Goal: Information Seeking & Learning: Learn about a topic

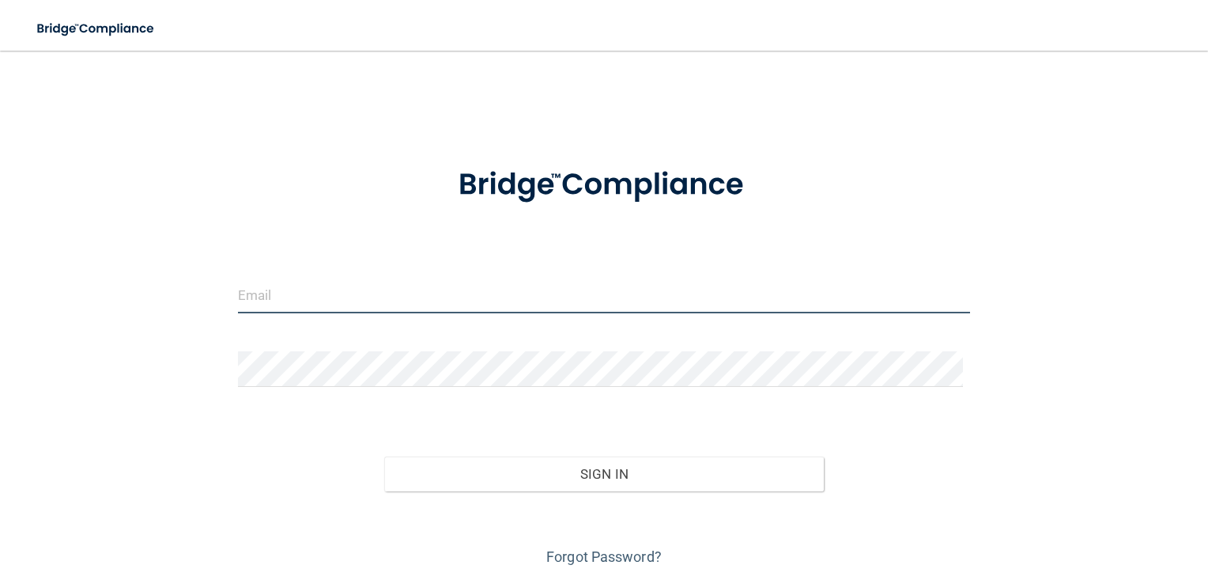
click at [572, 307] on input "email" at bounding box center [604, 296] width 733 height 36
type input "[EMAIL_ADDRESS][DOMAIN_NAME]"
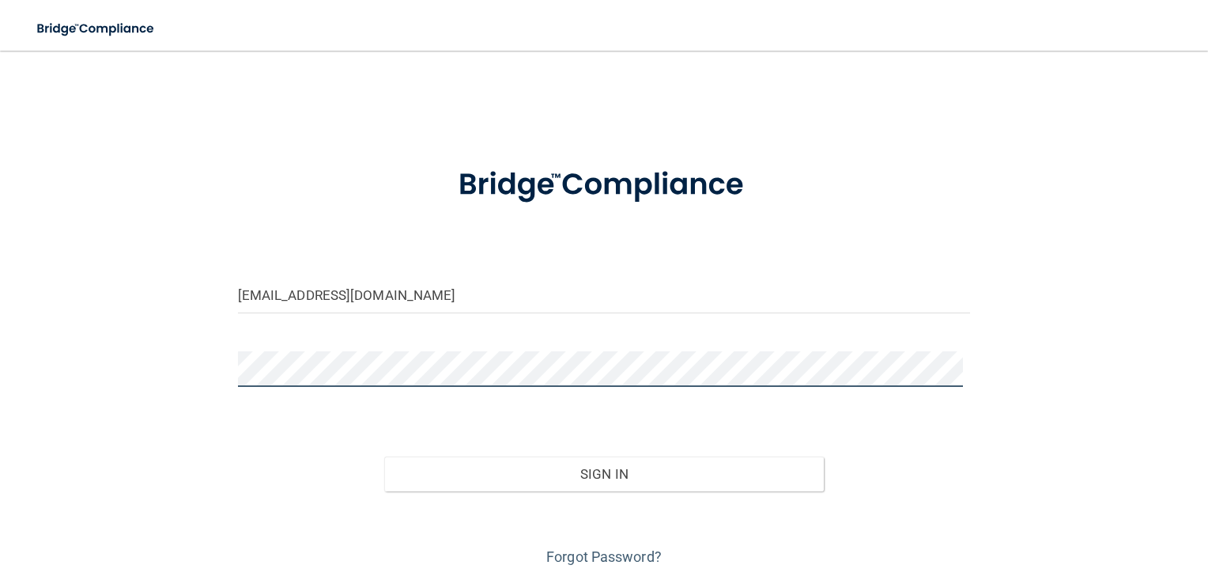
click at [454, 399] on form "aishlay@hotmail.com Invalid email/password. You don't have permission to access…" at bounding box center [604, 357] width 733 height 424
click at [384, 456] on button "Sign In" at bounding box center [604, 473] width 440 height 35
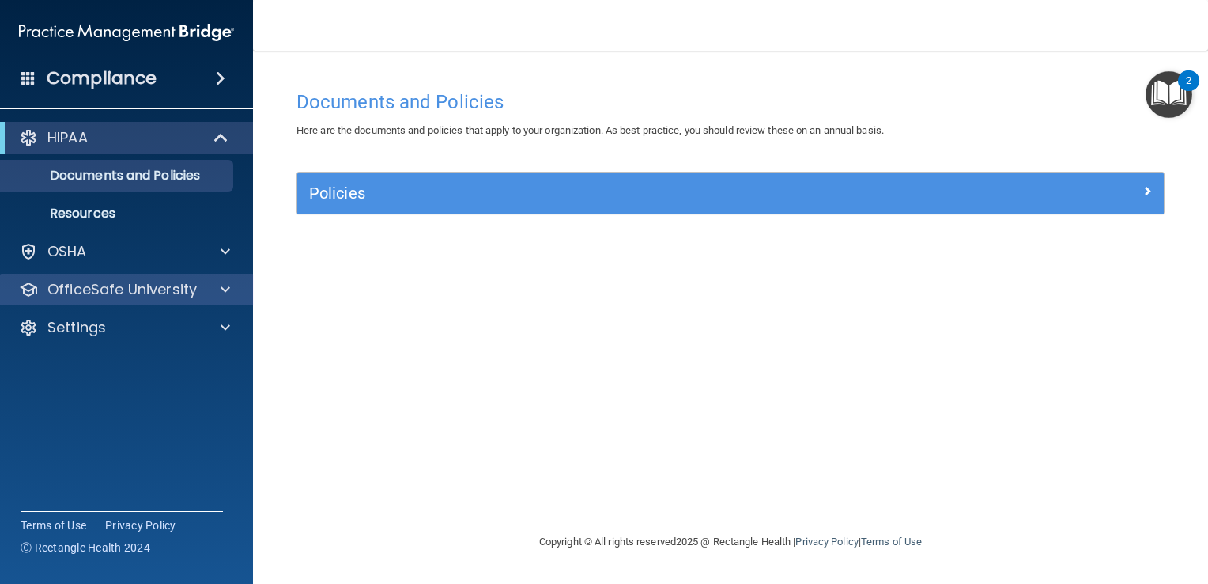
click at [111, 302] on div "OfficeSafe University" at bounding box center [127, 290] width 254 height 32
click at [235, 295] on div at bounding box center [223, 289] width 40 height 19
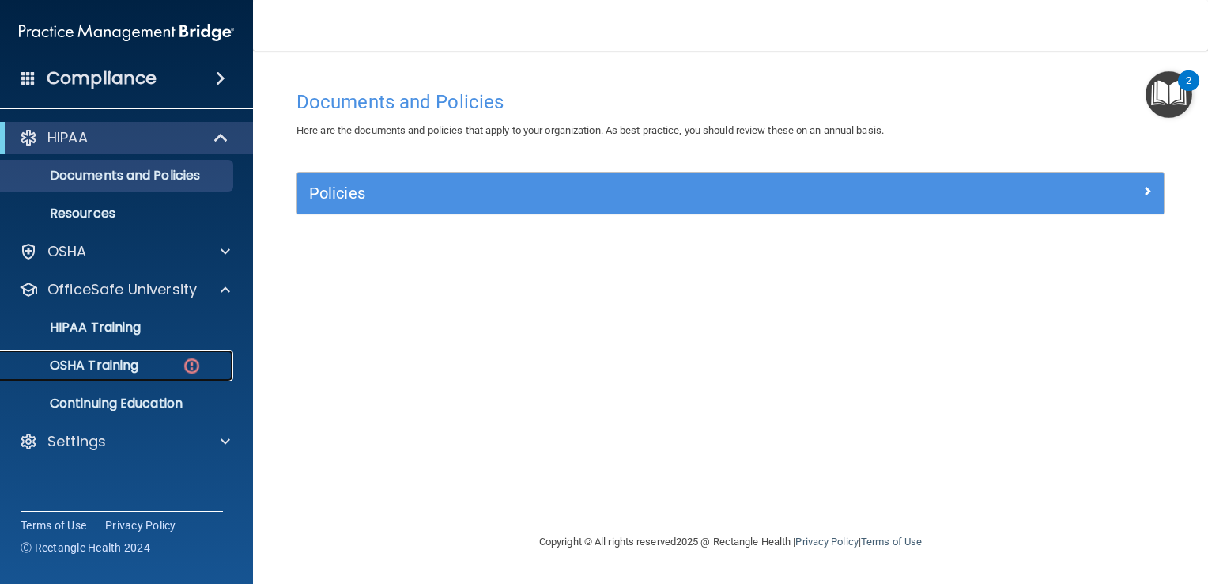
click at [133, 359] on p "OSHA Training" at bounding box center [74, 365] width 128 height 16
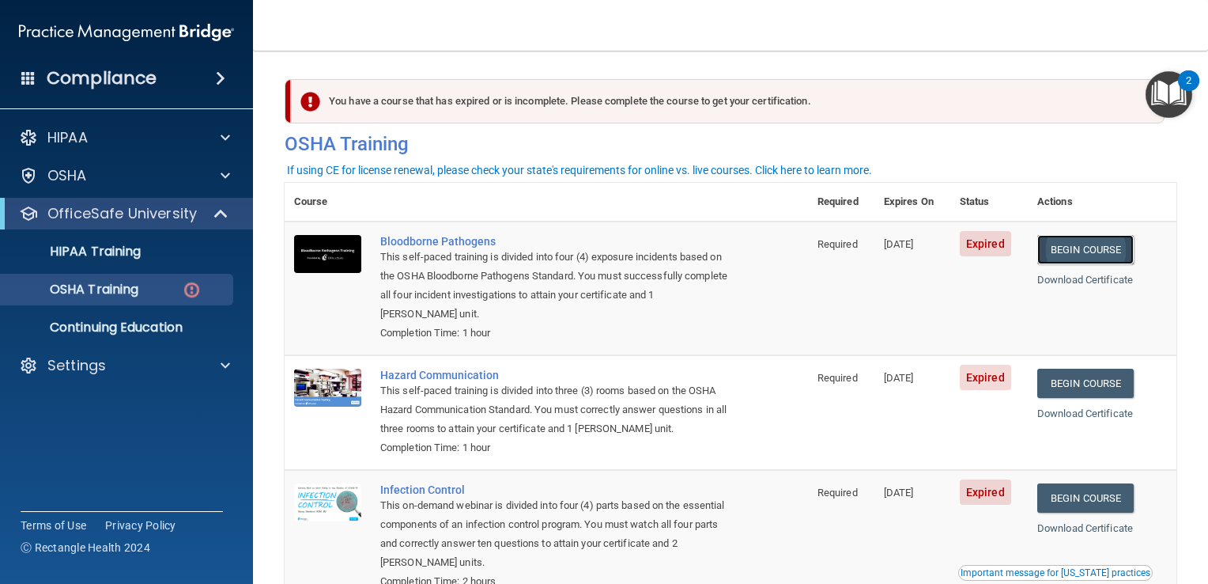
click at [1086, 245] on link "Begin Course" at bounding box center [1085, 249] width 96 height 29
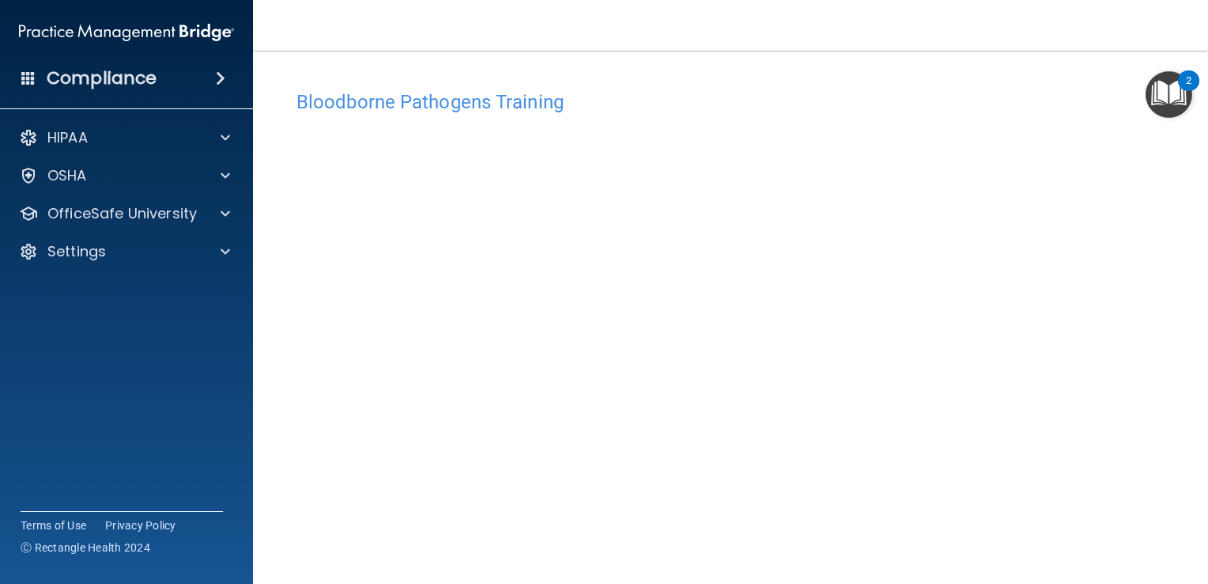
drag, startPoint x: 1195, startPoint y: 157, endPoint x: 1195, endPoint y: 185, distance: 28.5
click at [1195, 185] on main "Bloodborne Pathogens Training This course doesn’t expire until 10/04/2025. Are …" at bounding box center [730, 317] width 955 height 533
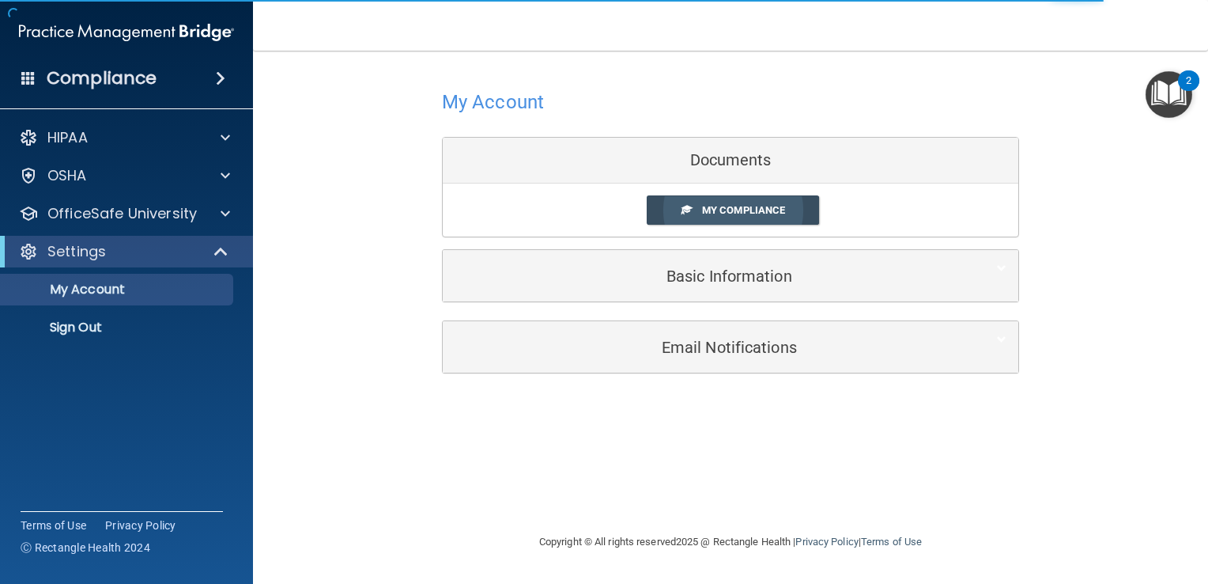
click at [770, 210] on span "My Compliance" at bounding box center [743, 210] width 83 height 12
click at [725, 206] on span "My Compliance" at bounding box center [743, 210] width 83 height 12
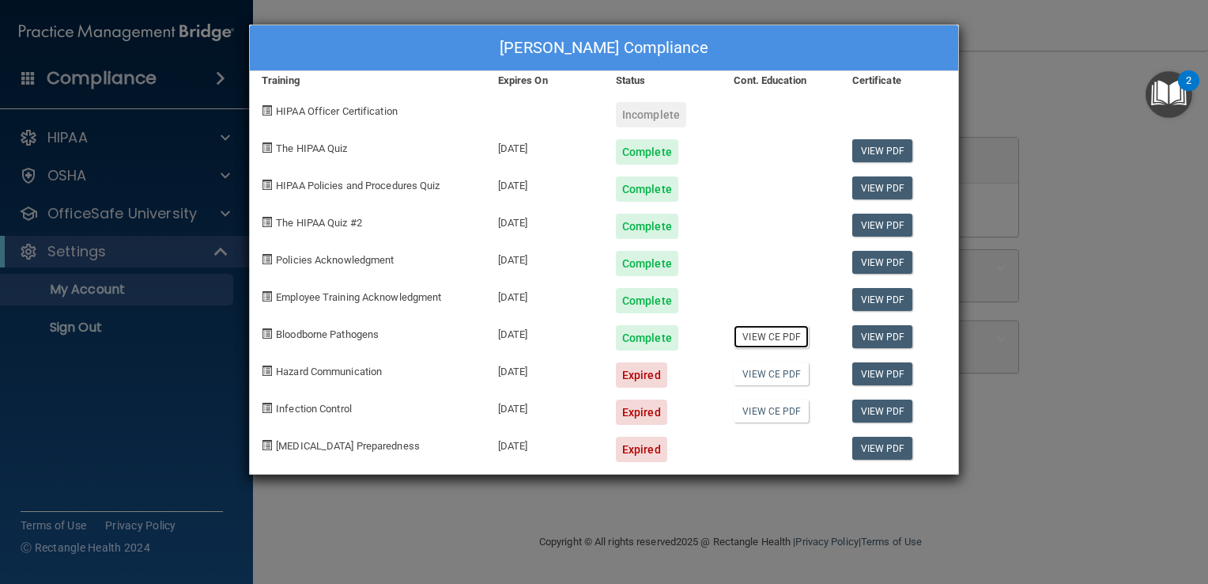
click at [786, 328] on link "View CE PDF" at bounding box center [771, 336] width 75 height 23
click at [1026, 85] on div "Ashlee Everetts's Compliance Training Expires On Status Cont. Education Certifi…" at bounding box center [604, 292] width 1208 height 584
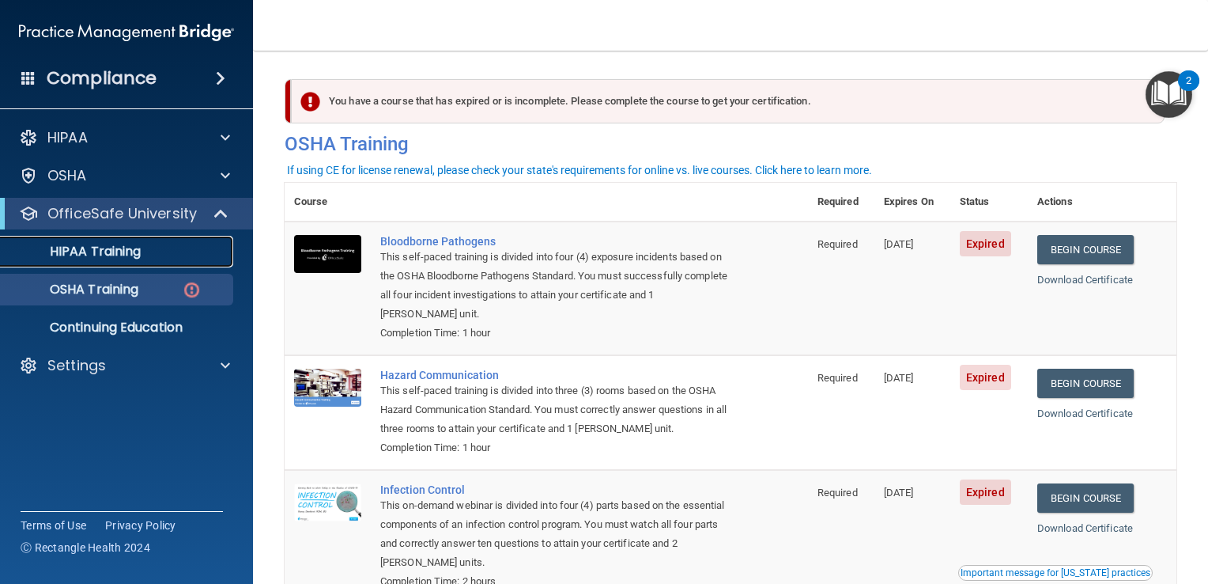
click at [139, 259] on p "HIPAA Training" at bounding box center [75, 252] width 130 height 16
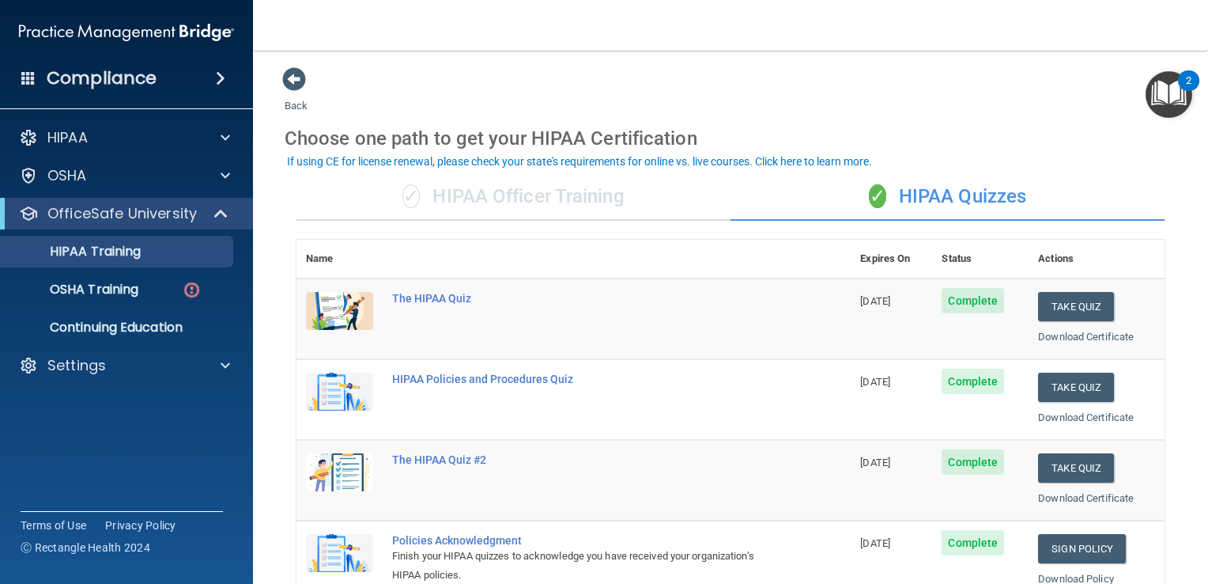
drag, startPoint x: 1192, startPoint y: 157, endPoint x: 1192, endPoint y: 270, distance: 113.1
click at [1192, 270] on main "Back Choose one path to get your HIPAA Certification ✓ HIPAA Officer Training ✓…" at bounding box center [730, 317] width 955 height 533
drag, startPoint x: 1192, startPoint y: 270, endPoint x: 1109, endPoint y: 176, distance: 126.0
click at [1109, 176] on div "✓ HIPAA Quizzes" at bounding box center [948, 196] width 434 height 47
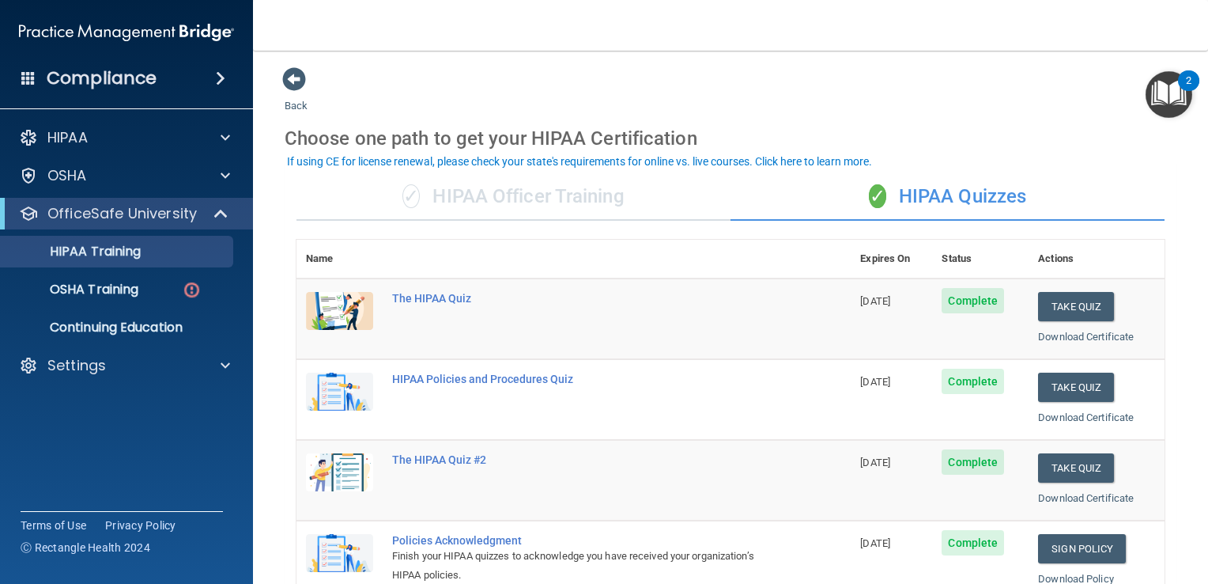
drag, startPoint x: 1196, startPoint y: 196, endPoint x: 1206, endPoint y: 276, distance: 80.5
click at [1206, 276] on main "Back Choose one path to get your HIPAA Certification ✓ HIPAA Officer Training ✓…" at bounding box center [730, 317] width 955 height 533
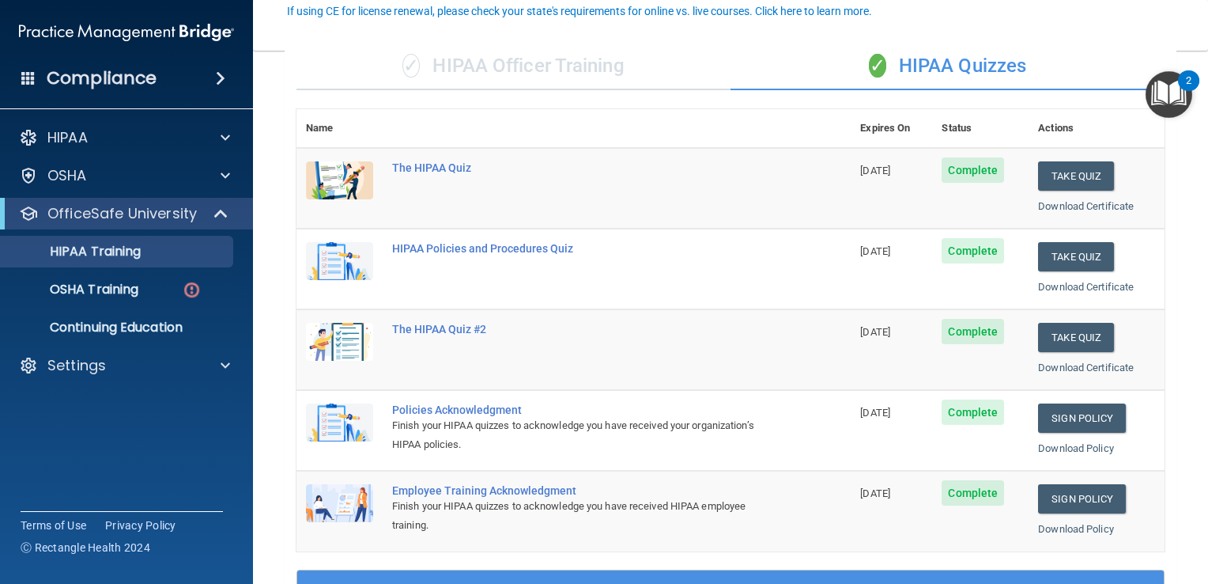
scroll to position [158, 0]
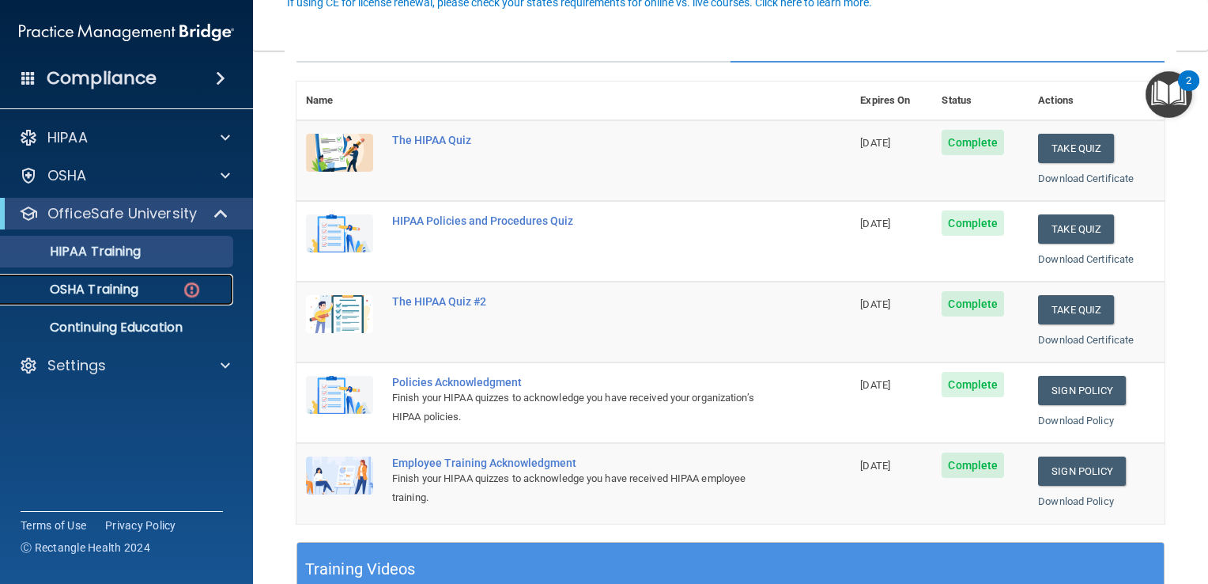
click at [112, 279] on link "OSHA Training" at bounding box center [108, 290] width 249 height 32
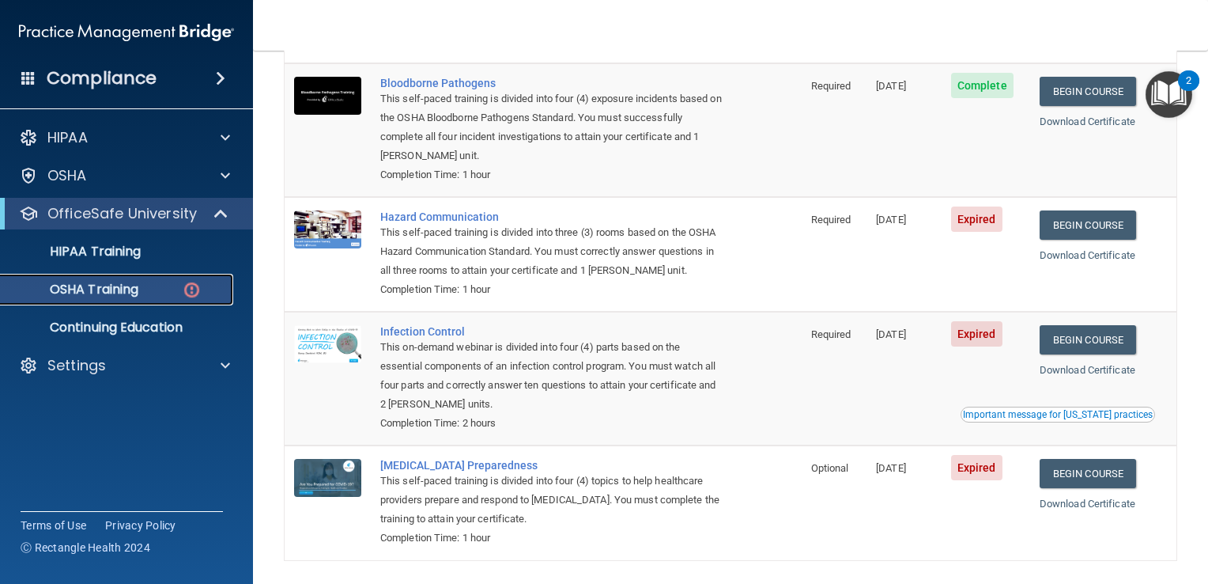
scroll to position [168, 0]
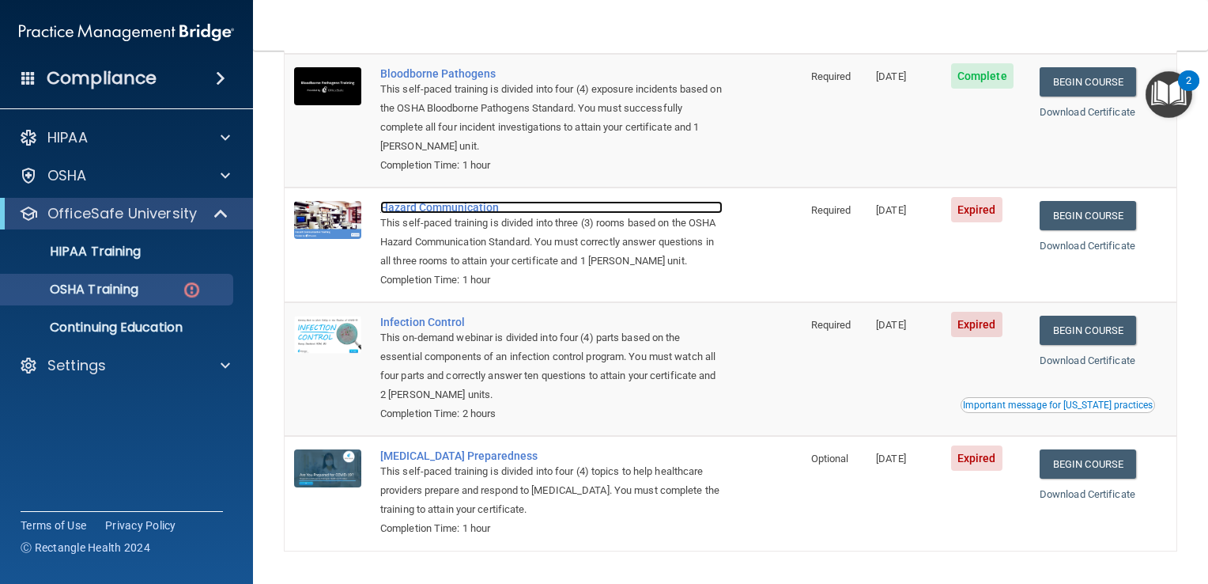
click at [466, 209] on div "Hazard Communication" at bounding box center [551, 207] width 342 height 13
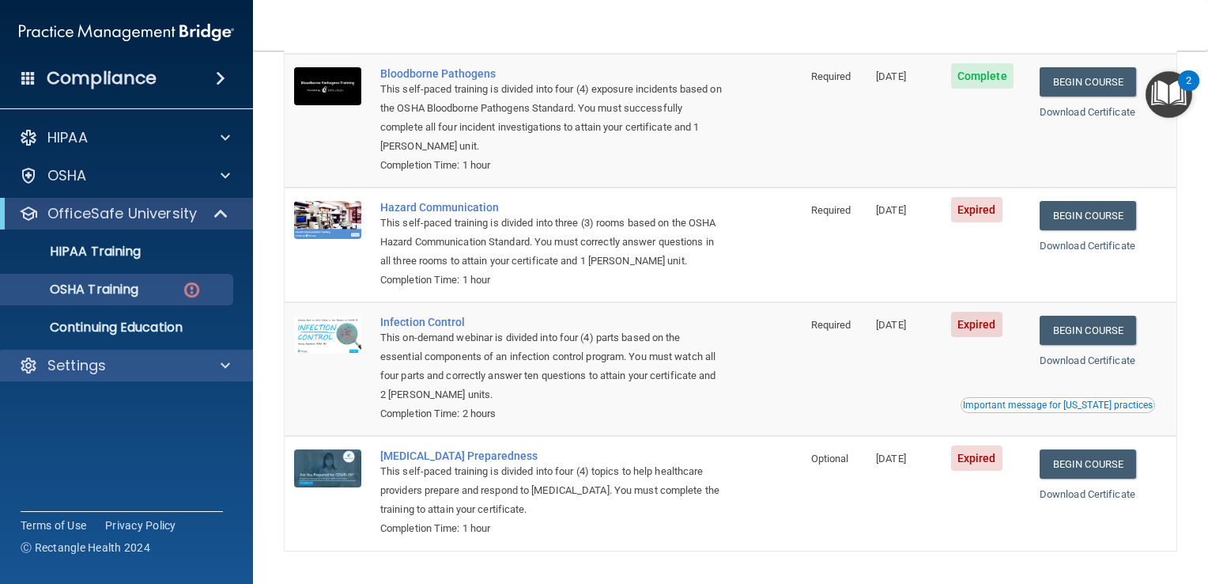
click at [107, 353] on div "Settings" at bounding box center [127, 365] width 254 height 32
click at [105, 365] on div "Settings" at bounding box center [105, 365] width 196 height 19
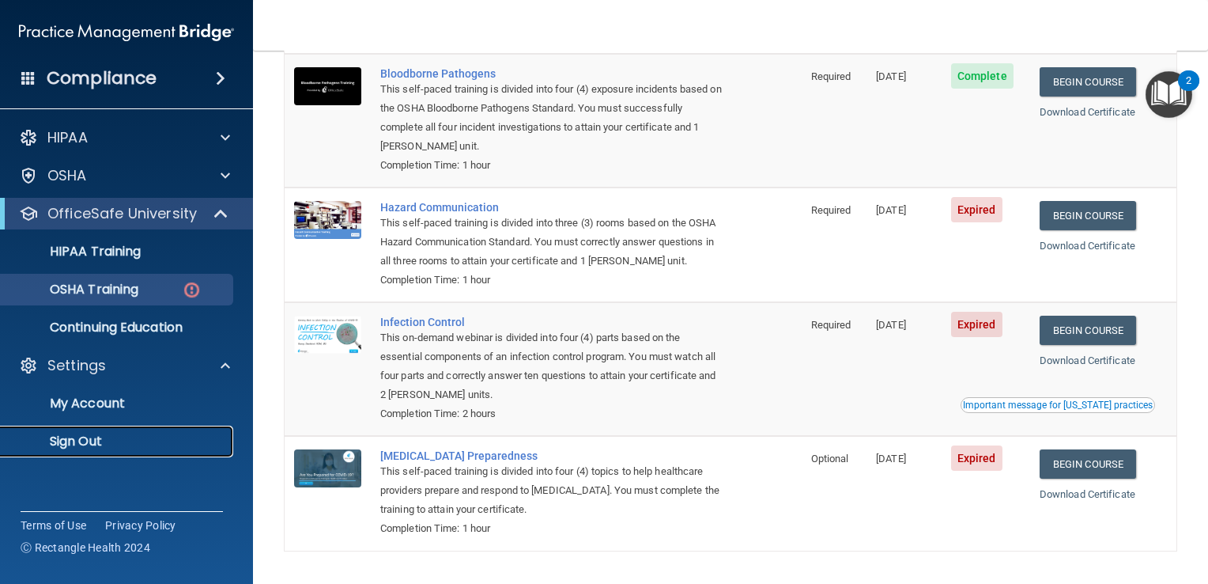
click at [76, 445] on p "Sign Out" at bounding box center [118, 441] width 216 height 16
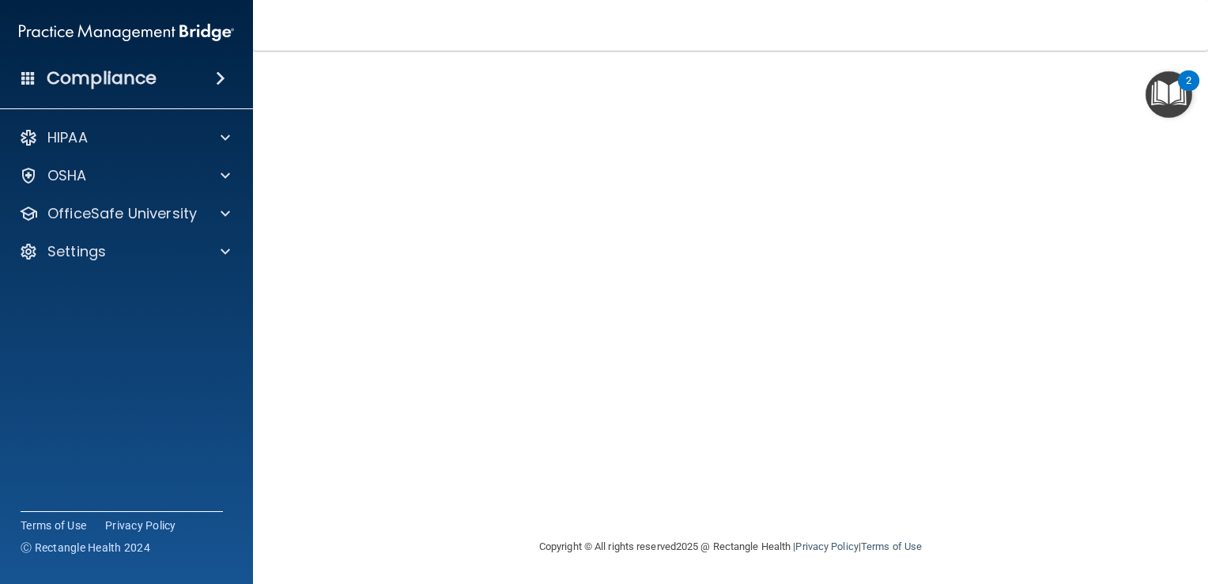
scroll to position [10, 0]
